Goal: Information Seeking & Learning: Understand process/instructions

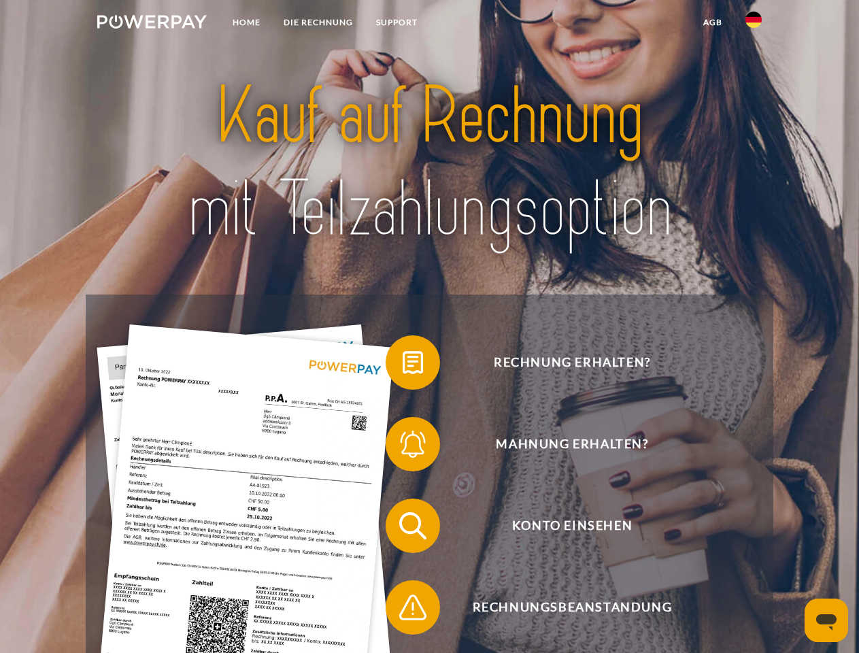
click at [152, 24] on img at bounding box center [152, 22] width 110 height 14
click at [754, 24] on img at bounding box center [753, 20] width 16 height 16
click at [712, 22] on link "agb" at bounding box center [713, 22] width 42 height 24
click at [403, 365] on span at bounding box center [392, 363] width 68 height 68
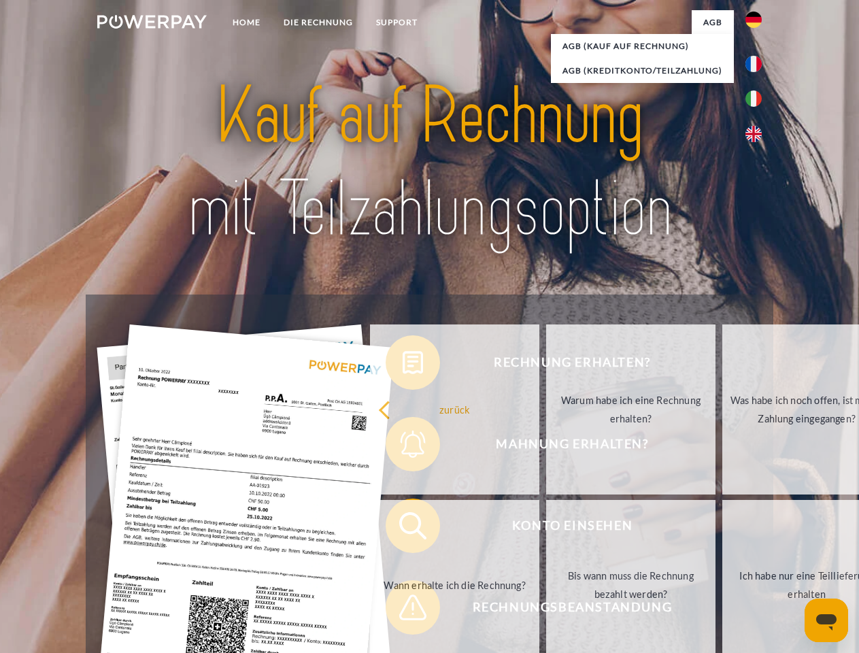
click at [403, 447] on div "Rechnung erhalten? Mahnung erhalten? Konto einsehen" at bounding box center [429, 567] width 687 height 544
click at [546, 529] on link "Bis wann muss die Rechnung bezahlt werden?" at bounding box center [630, 585] width 169 height 170
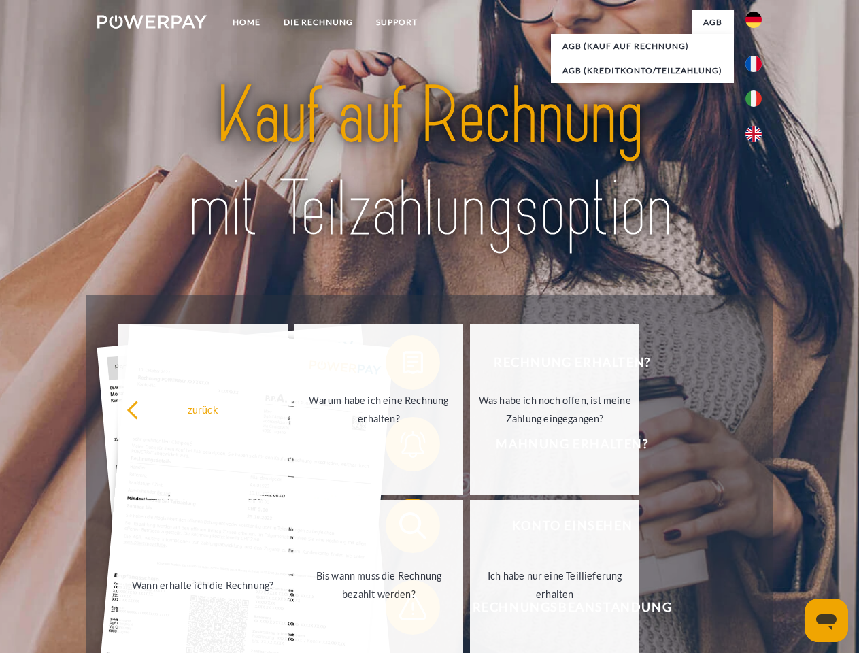
click at [403, 610] on span at bounding box center [392, 607] width 68 height 68
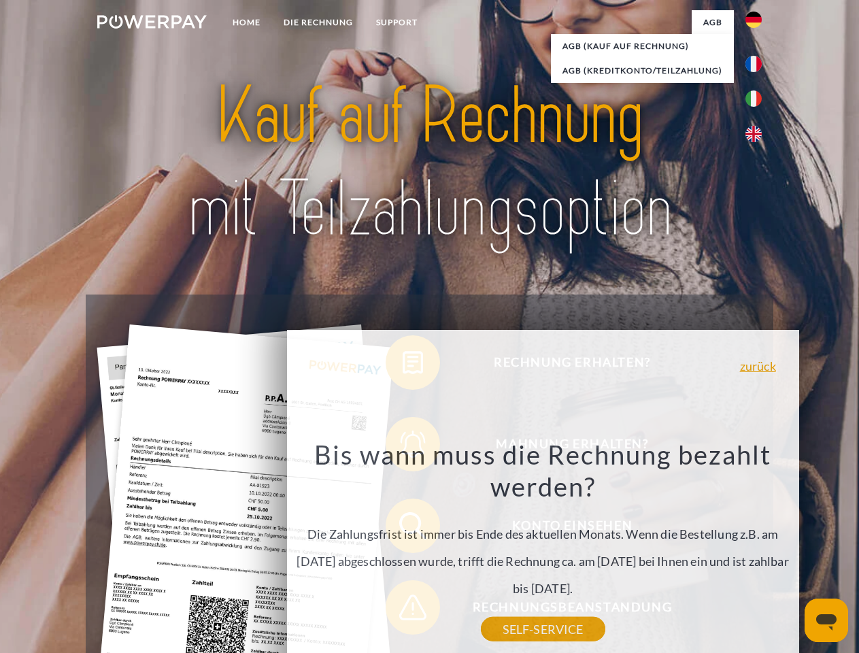
click at [826, 620] on icon "Messaging-Fenster öffnen" at bounding box center [826, 622] width 20 height 16
